Goal: Information Seeking & Learning: Learn about a topic

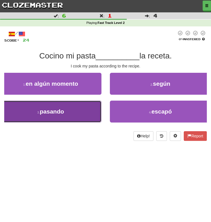
click at [74, 112] on button "3 . pasando" at bounding box center [51, 112] width 102 height 22
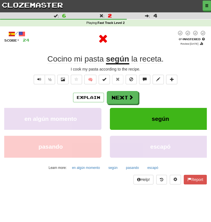
click at [120, 60] on u "según" at bounding box center [117, 60] width 23 height 10
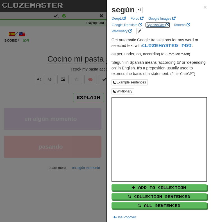
click at [150, 25] on link "SpanishDict" at bounding box center [158, 25] width 26 height 6
click at [72, 60] on div at bounding box center [105, 111] width 211 height 222
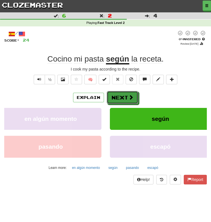
click at [115, 100] on button "Next" at bounding box center [123, 97] width 32 height 13
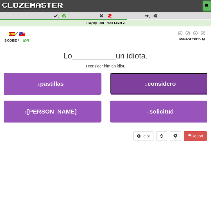
click at [133, 89] on button "2 . considero" at bounding box center [161, 84] width 102 height 22
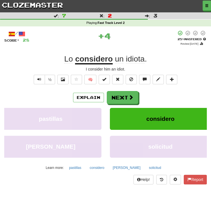
click at [99, 62] on u "considero" at bounding box center [94, 60] width 38 height 10
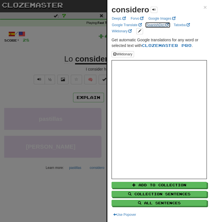
click at [148, 23] on link "SpanishDict" at bounding box center [158, 25] width 26 height 6
click at [63, 31] on div at bounding box center [105, 111] width 211 height 222
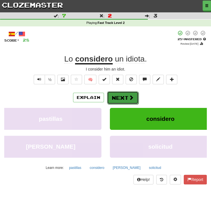
click at [118, 95] on button "Next" at bounding box center [123, 97] width 32 height 13
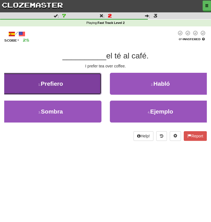
click at [60, 82] on span "Prefiero" at bounding box center [52, 83] width 22 height 6
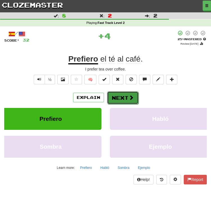
click at [123, 99] on button "Next" at bounding box center [123, 97] width 32 height 13
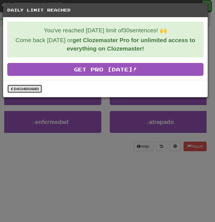
click at [22, 90] on link "Dashboard" at bounding box center [24, 89] width 35 height 8
